Goal: Information Seeking & Learning: Find specific fact

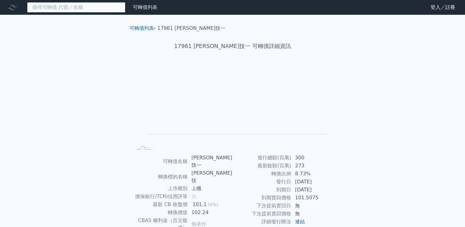
click at [116, 12] on input at bounding box center [76, 7] width 98 height 10
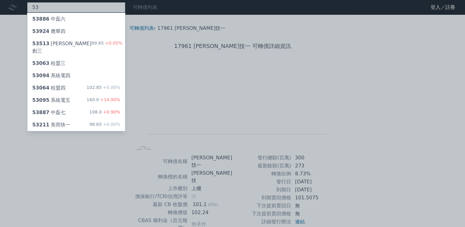
type input "5"
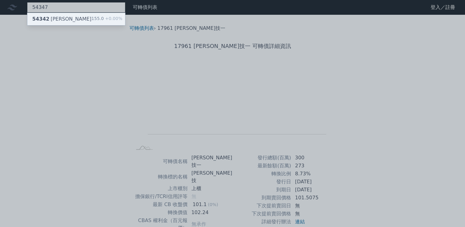
type input "54347"
click at [115, 20] on span "+0.00%" at bounding box center [113, 18] width 18 height 5
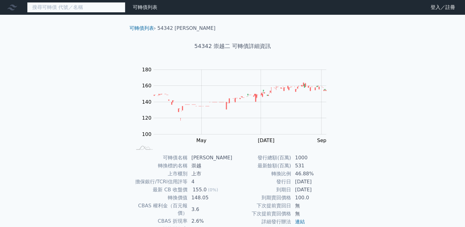
click at [89, 9] on input at bounding box center [76, 7] width 98 height 10
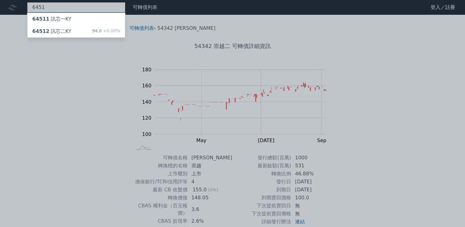
type input "6451"
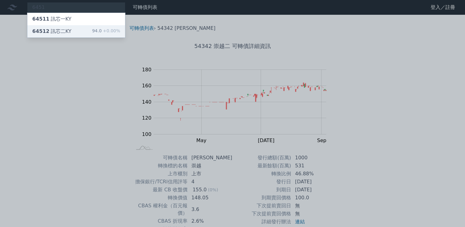
click at [90, 34] on div "64512 訊芯二KY 94.0 +0.00%" at bounding box center [76, 31] width 98 height 12
